Goal: Entertainment & Leisure: Consume media (video, audio)

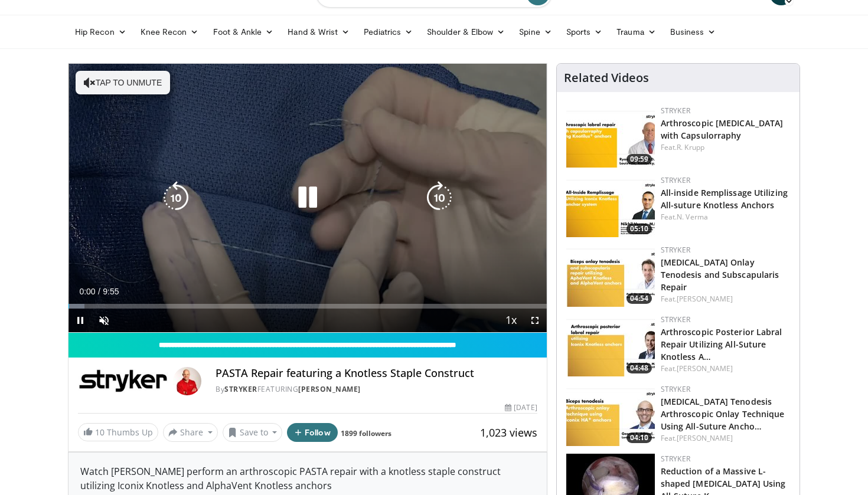
scroll to position [28, 0]
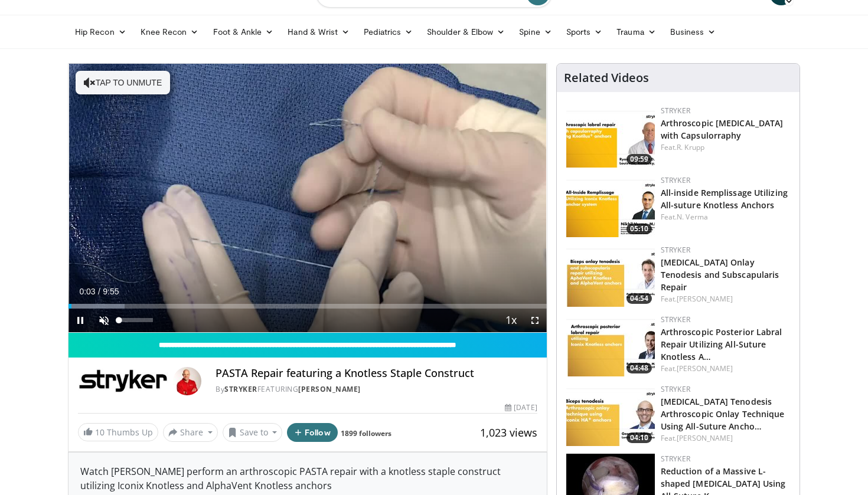
click at [107, 322] on span "Video Player" at bounding box center [104, 321] width 24 height 24
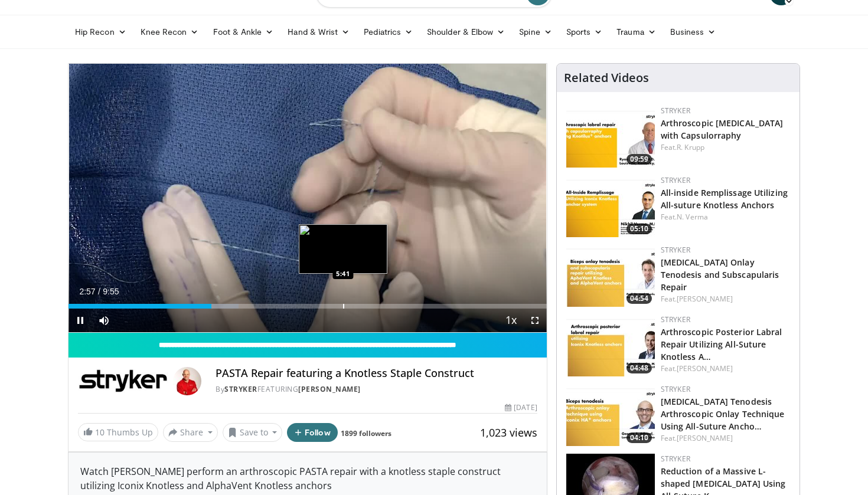
click at [343, 306] on div "Progress Bar" at bounding box center [343, 306] width 1 height 5
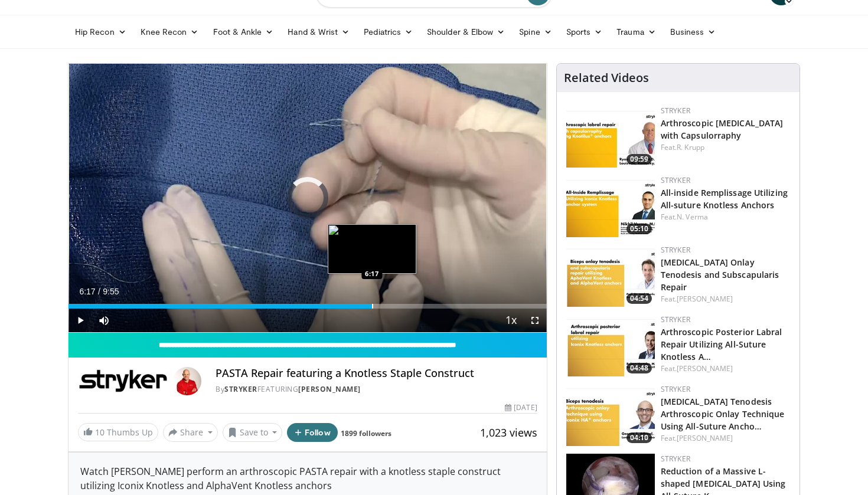
click at [372, 308] on div "Progress Bar" at bounding box center [372, 306] width 1 height 5
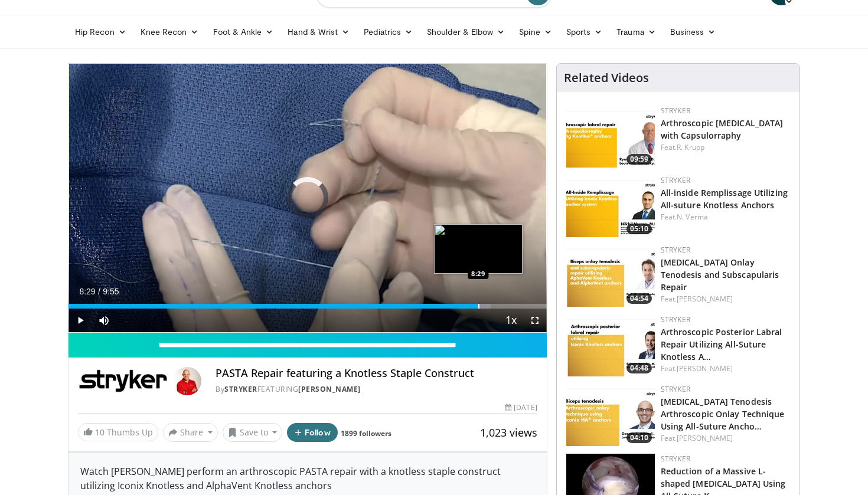
click at [478, 305] on div "Progress Bar" at bounding box center [478, 306] width 1 height 5
click at [494, 308] on div "Progress Bar" at bounding box center [494, 306] width 1 height 5
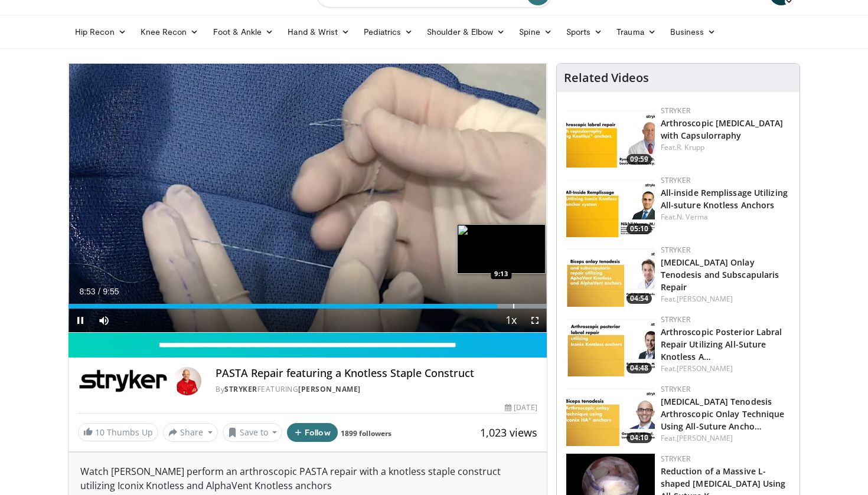
click at [513, 305] on div "Progress Bar" at bounding box center [513, 306] width 1 height 5
